Goal: Subscribe to service/newsletter

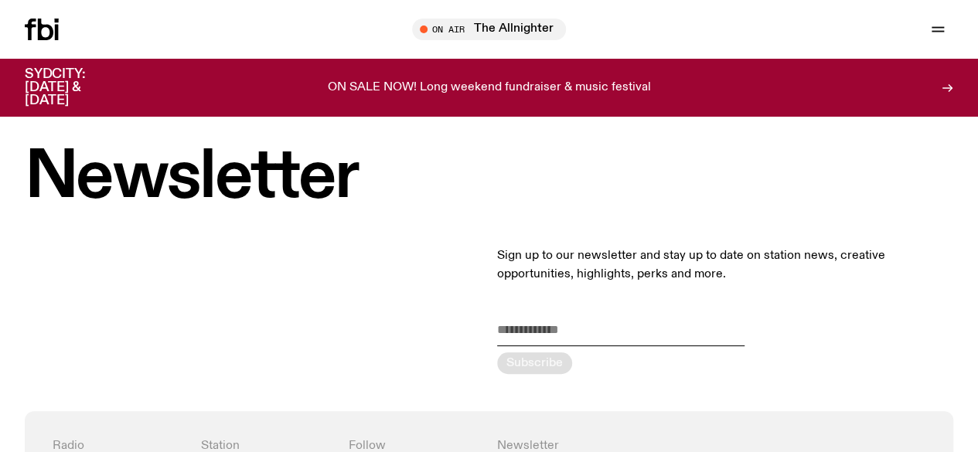
click at [0, 0] on icon "button" at bounding box center [0, 0] width 0 height 0
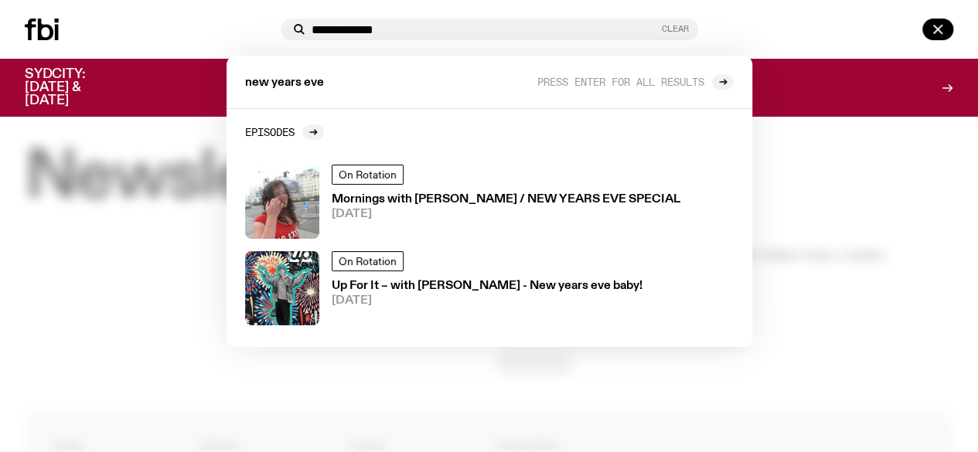
type input "**********"
click at [689, 29] on button "Clear" at bounding box center [675, 29] width 27 height 9
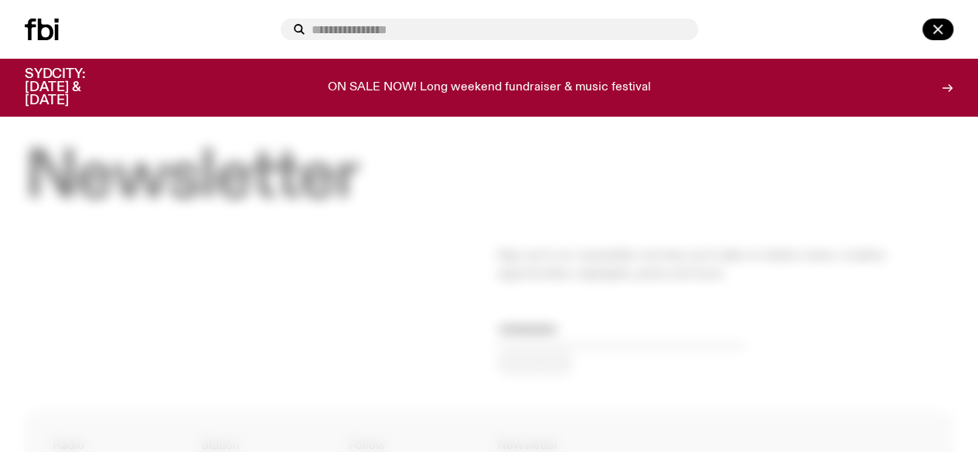
click at [44, 40] on icon at bounding box center [45, 30] width 15 height 22
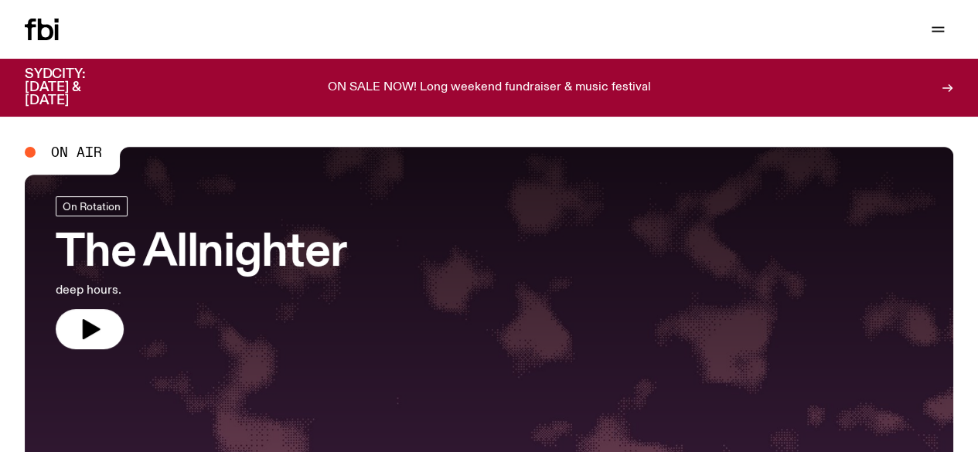
click at [0, 0] on link "Read" at bounding box center [0, 0] width 0 height 0
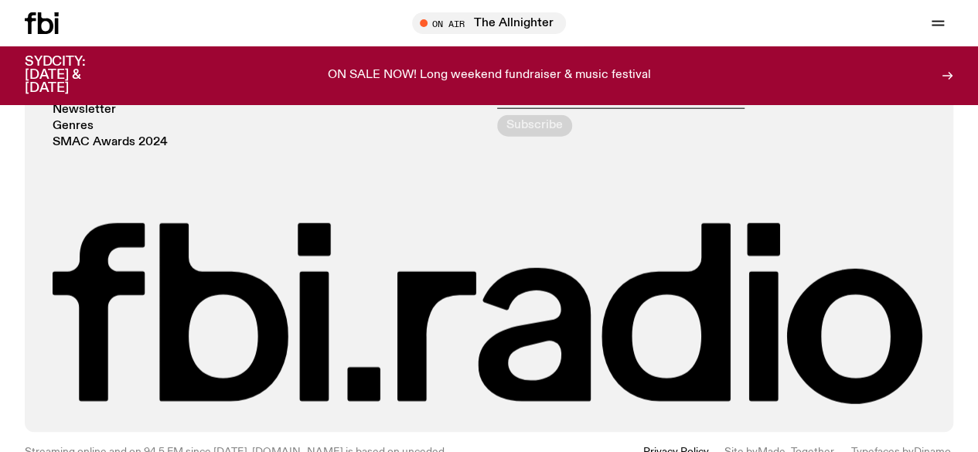
scroll to position [1969, 0]
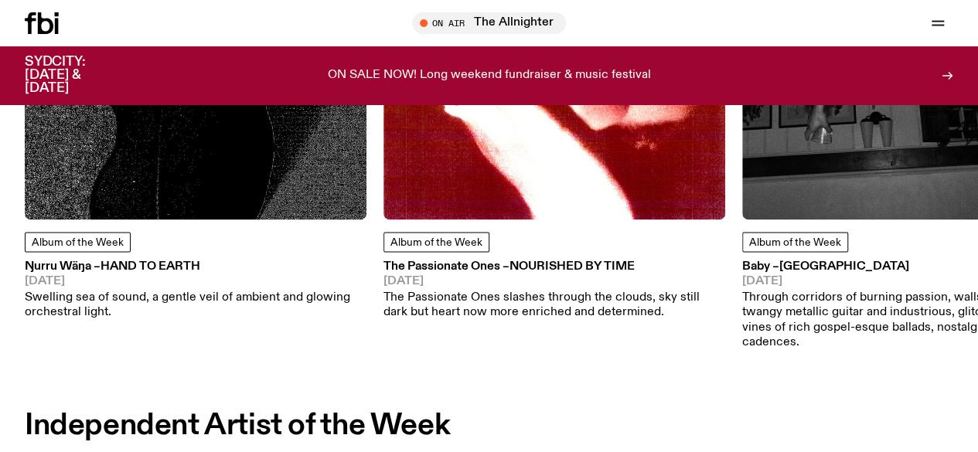
drag, startPoint x: 391, startPoint y: 257, endPoint x: 258, endPoint y: -67, distance: 350.1
click at [390, 261] on div "Album of the Week The Passionate Ones – Nourished By Time [DATE] The Passionate…" at bounding box center [554, 99] width 342 height 443
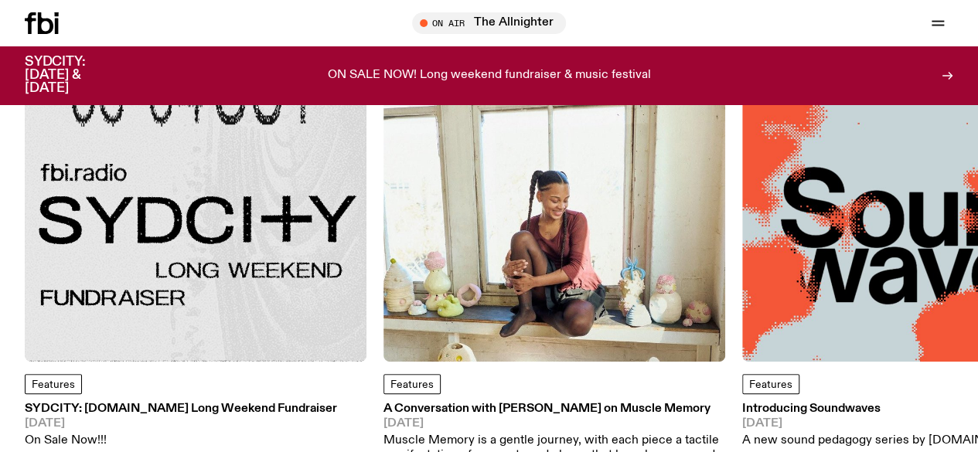
scroll to position [108, 0]
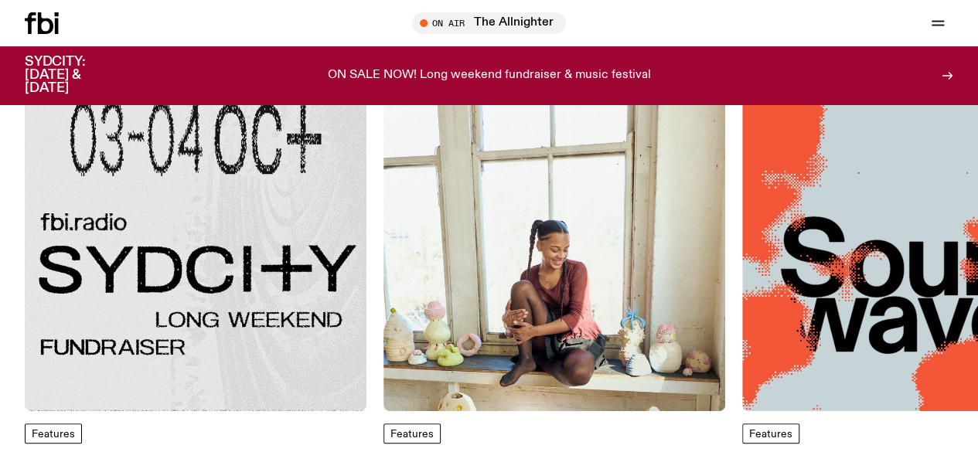
click at [945, 71] on icon at bounding box center [947, 76] width 12 height 12
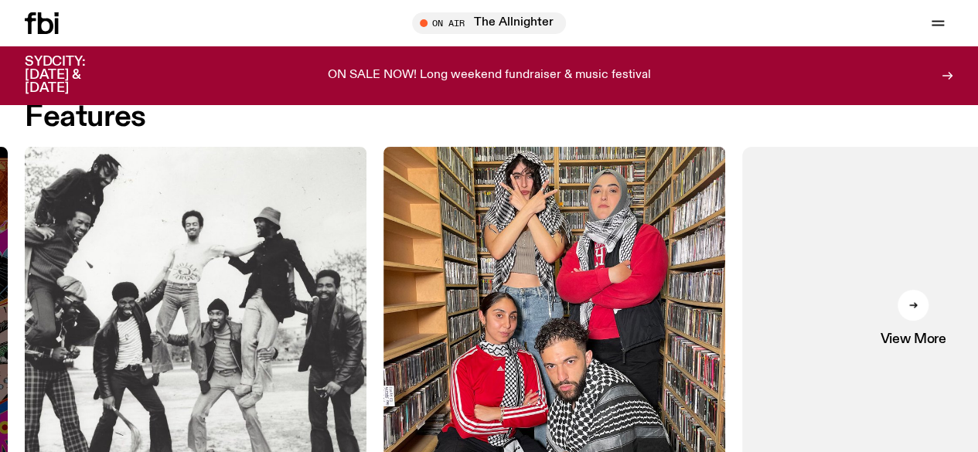
scroll to position [0, 0]
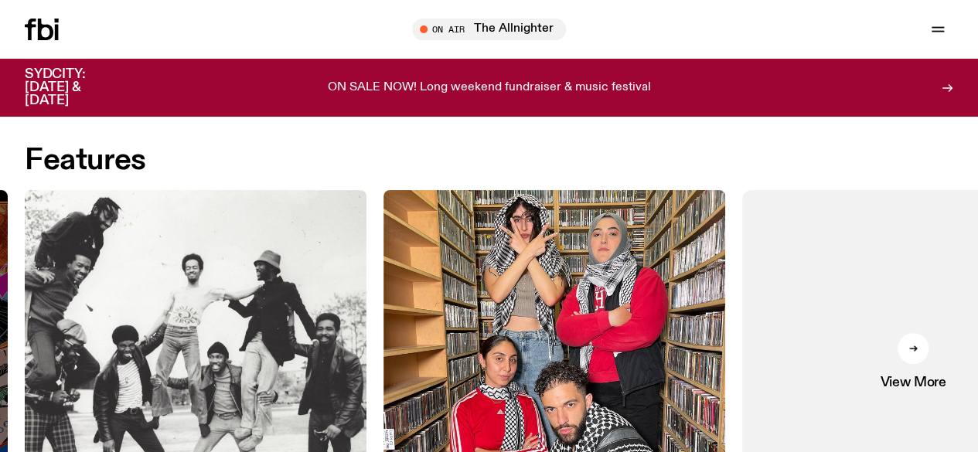
click at [0, 0] on link "Explore" at bounding box center [0, 0] width 0 height 0
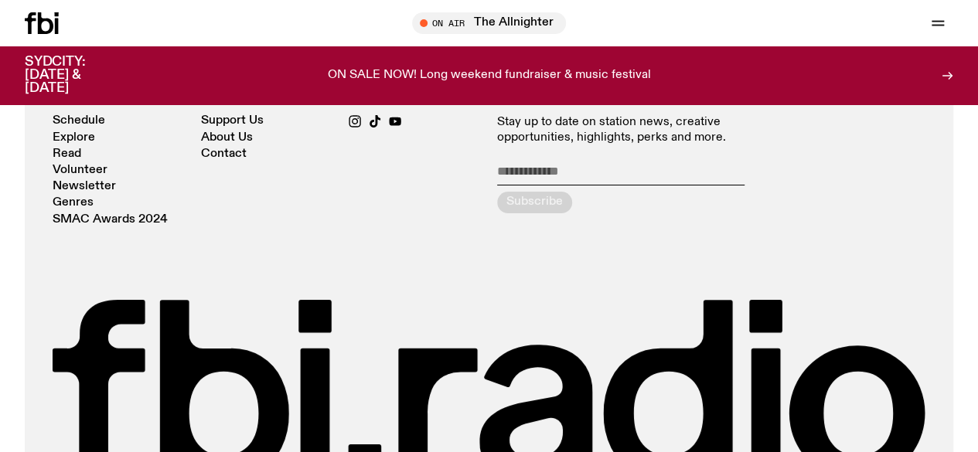
scroll to position [2822, 0]
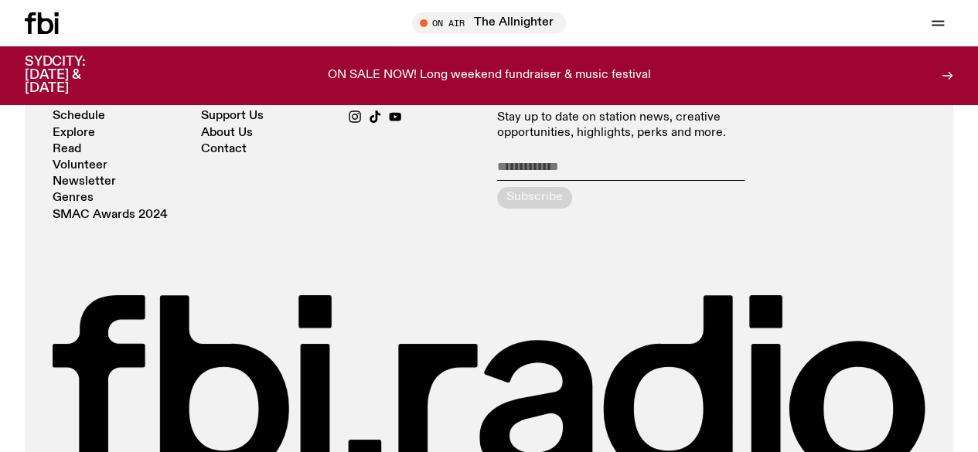
click at [555, 181] on input "email" at bounding box center [620, 170] width 247 height 22
type input "**********"
click at [540, 204] on icon "submit" at bounding box center [534, 198] width 12 height 12
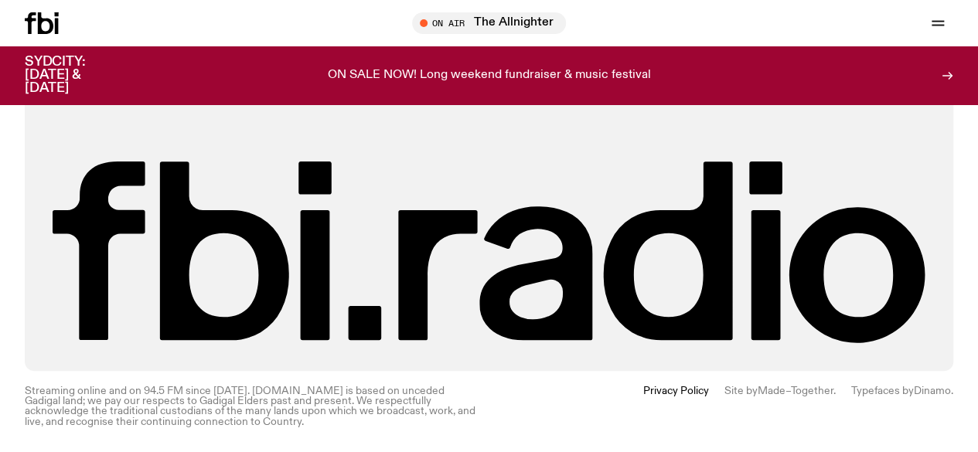
scroll to position [3027, 0]
